Goal: Information Seeking & Learning: Find specific fact

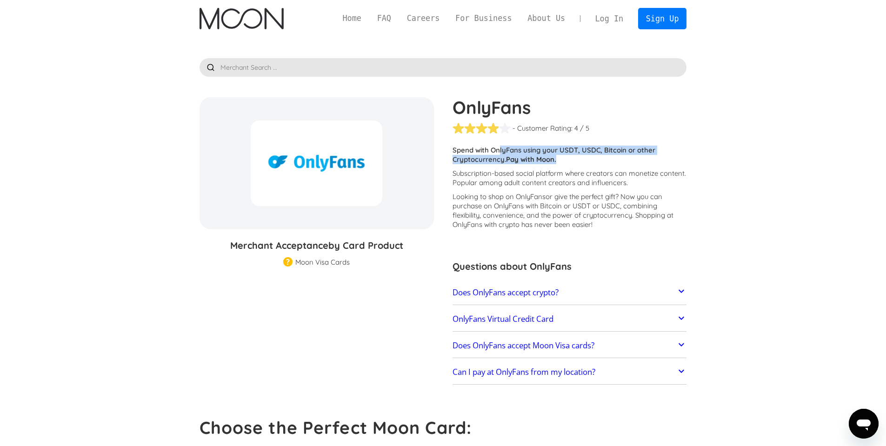
drag, startPoint x: 498, startPoint y: 150, endPoint x: 588, endPoint y: 157, distance: 90.1
click at [588, 157] on p "Spend with OnlyFans using your USDT, USDC, Bitcoin or other Cryptocurrency. Pay…" at bounding box center [570, 155] width 234 height 19
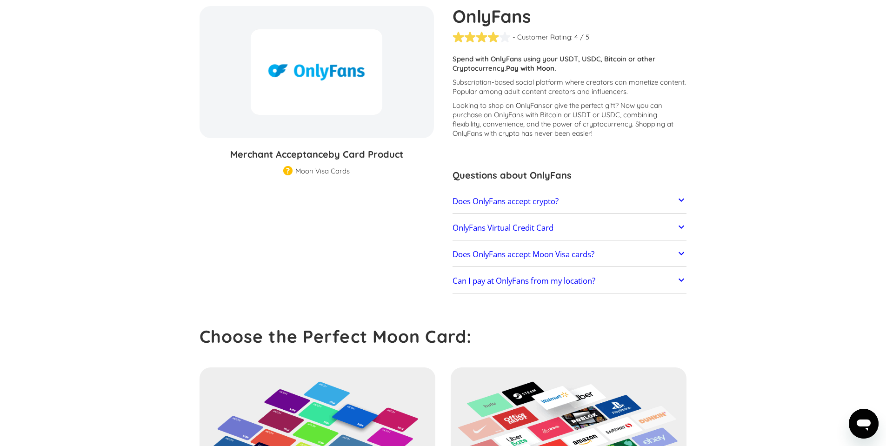
scroll to position [93, 0]
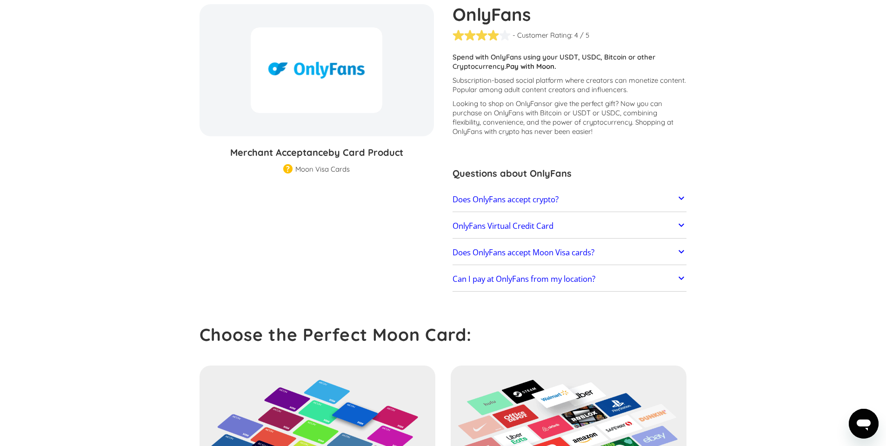
click at [503, 195] on h2 "Does OnlyFans accept crypto?" at bounding box center [506, 199] width 106 height 9
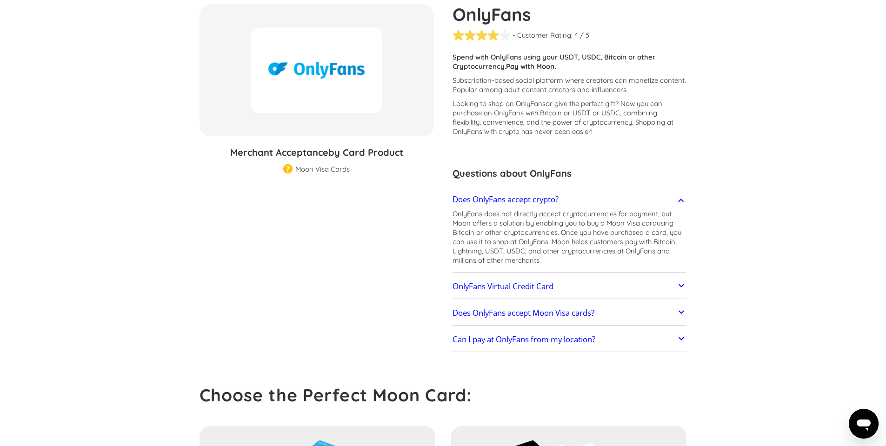
click at [511, 211] on p "OnlyFans does not directly accept cryptocurrencies for payment, but Moon offers…" at bounding box center [570, 237] width 234 height 56
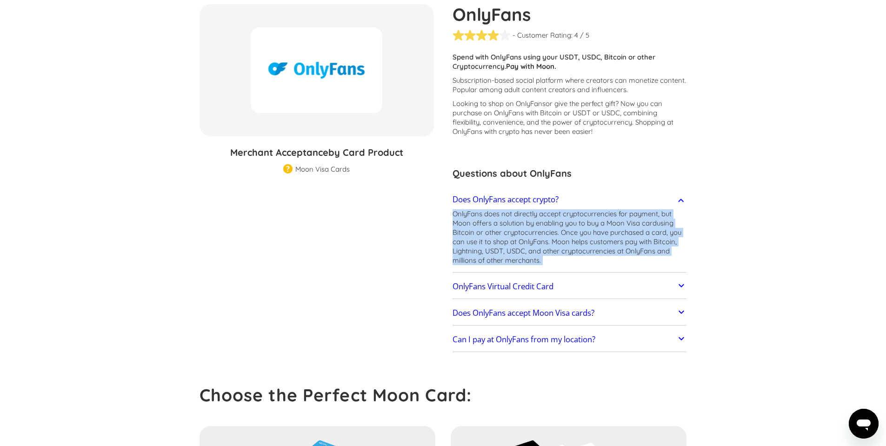
click at [511, 211] on p "OnlyFans does not directly accept cryptocurrencies for payment, but Moon offers…" at bounding box center [570, 237] width 234 height 56
click at [496, 200] on h2 "Does OnlyFans accept crypto?" at bounding box center [506, 199] width 106 height 9
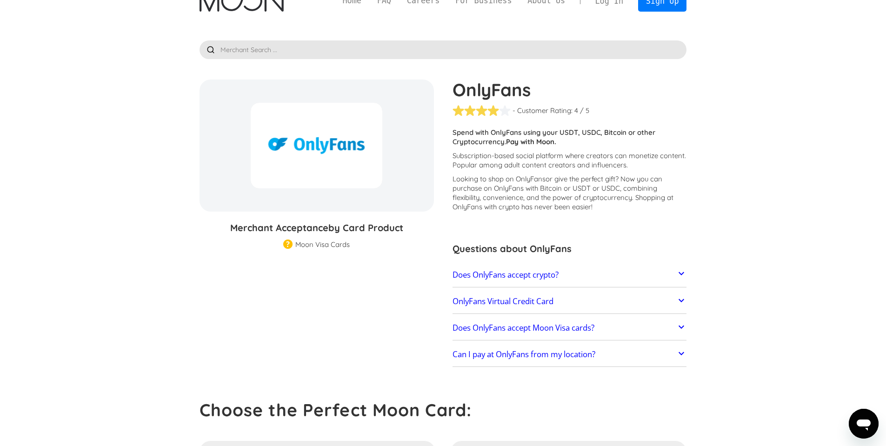
scroll to position [0, 0]
